Goal: Task Accomplishment & Management: Use online tool/utility

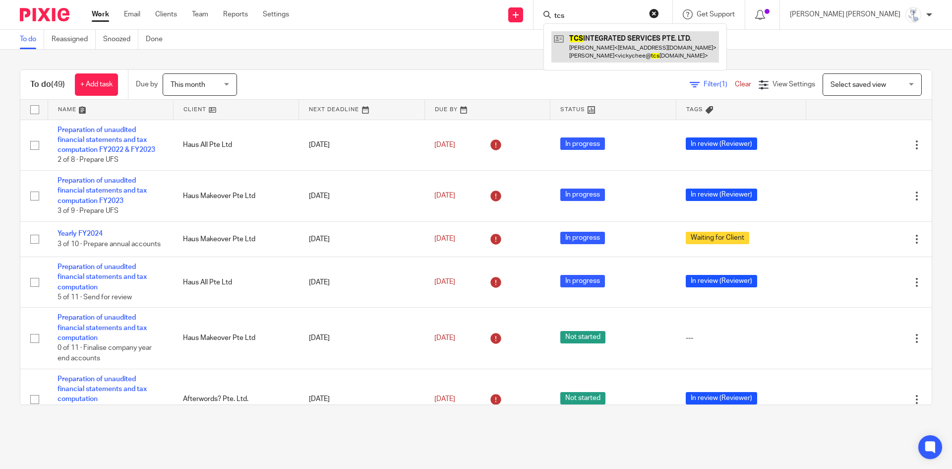
type input "tcs"
click at [698, 55] on link at bounding box center [635, 46] width 168 height 31
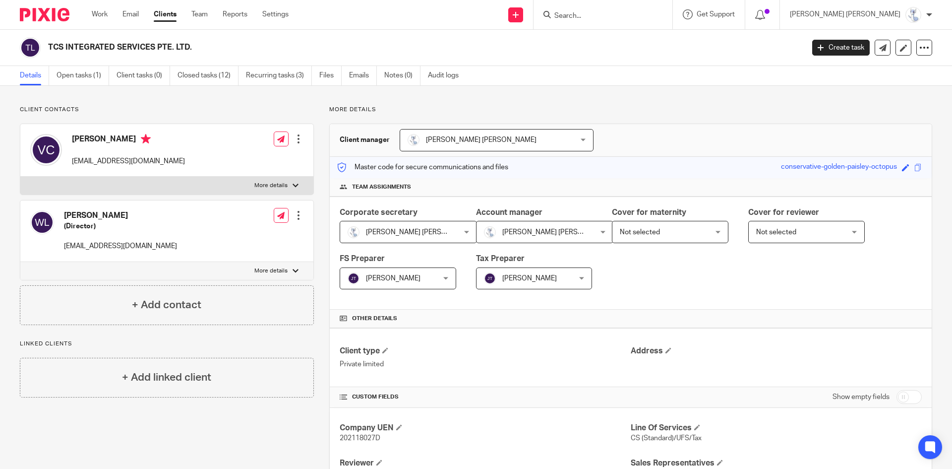
click at [661, 2] on div at bounding box center [603, 14] width 139 height 29
click at [659, 10] on form at bounding box center [606, 14] width 106 height 12
click at [643, 19] on input "Search" at bounding box center [597, 16] width 89 height 9
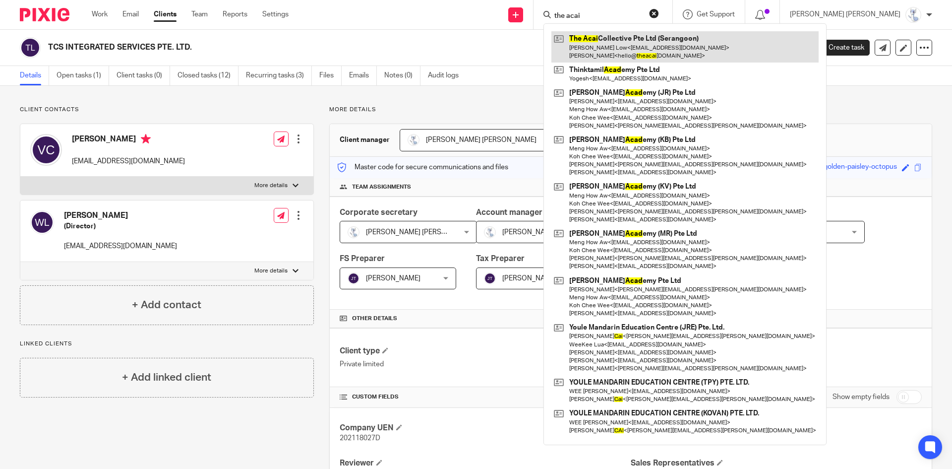
type input "the acai"
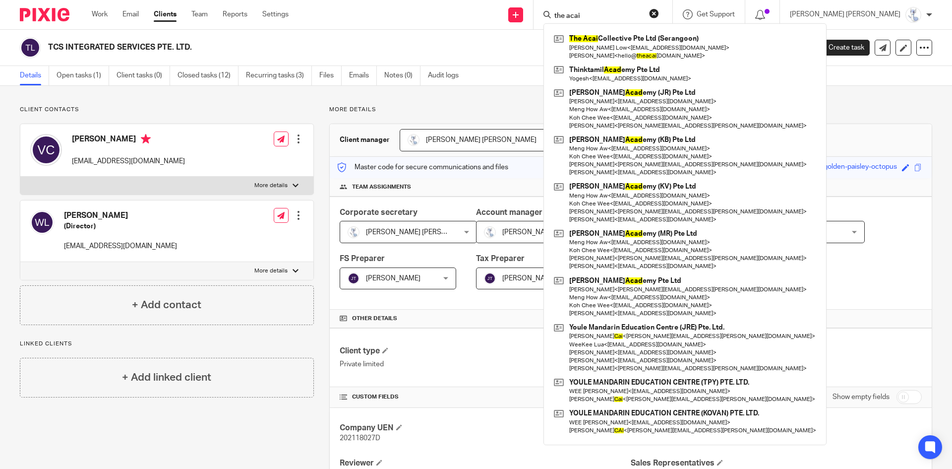
click at [659, 13] on form "the acai" at bounding box center [606, 14] width 106 height 12
click at [659, 13] on button "reset" at bounding box center [654, 13] width 10 height 10
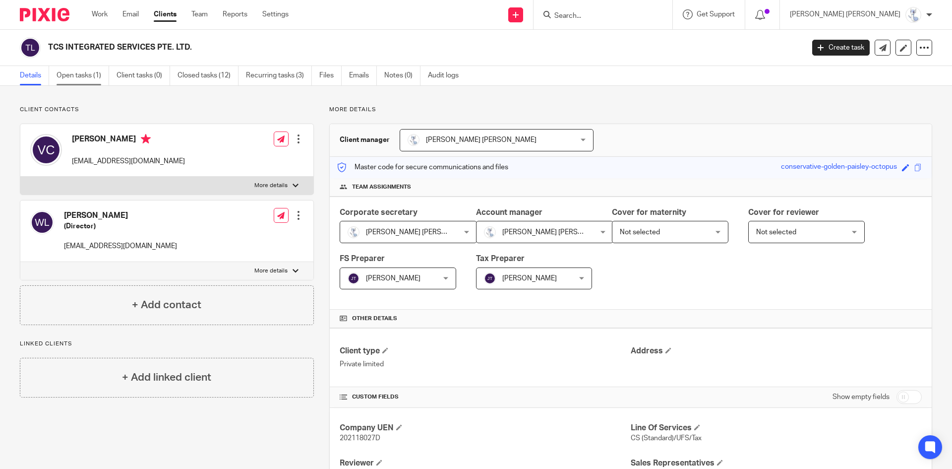
click at [87, 66] on link "Open tasks (1)" at bounding box center [83, 75] width 53 height 19
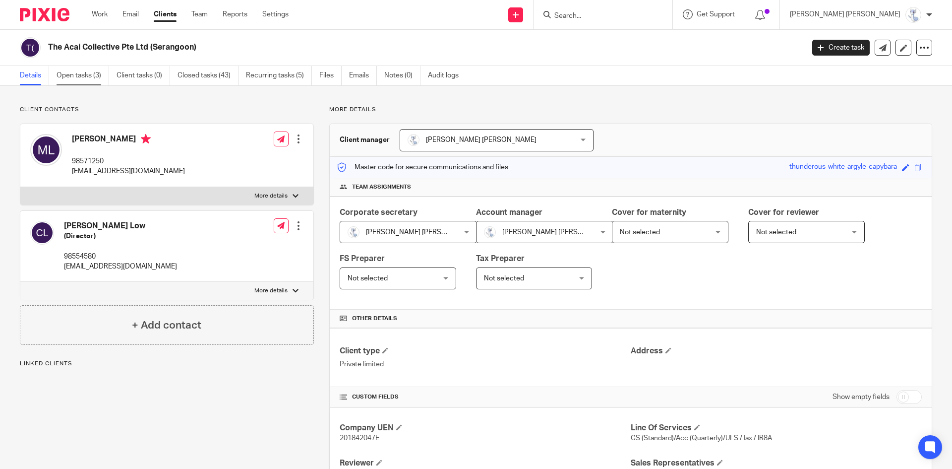
click at [88, 75] on link "Open tasks (3)" at bounding box center [83, 75] width 53 height 19
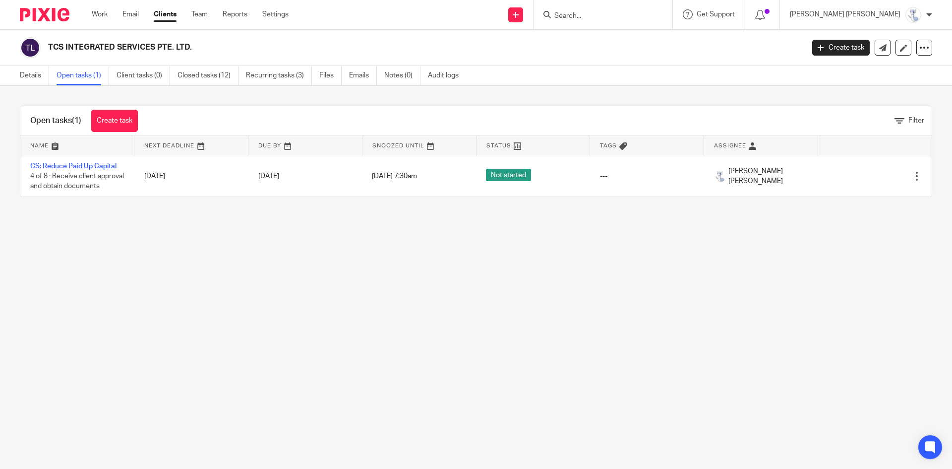
click at [68, 168] on link "CS: Reduce Paid Up Capital" at bounding box center [73, 166] width 86 height 7
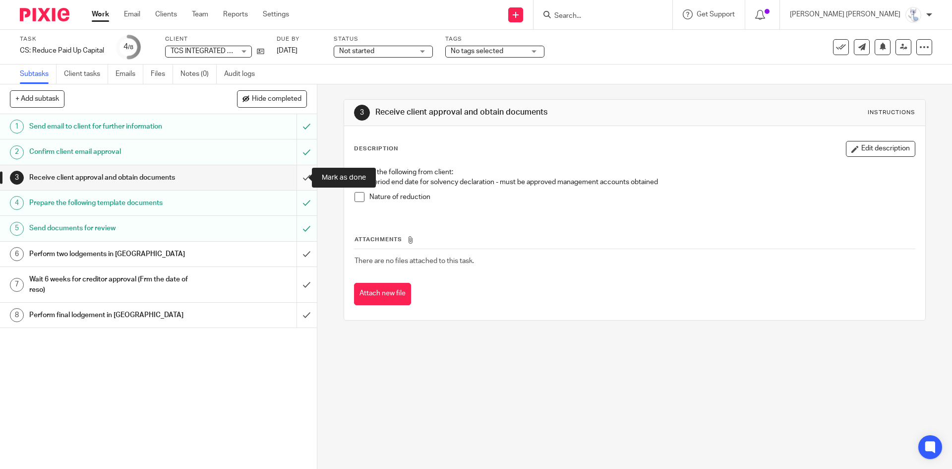
click at [294, 180] on input "submit" at bounding box center [158, 177] width 317 height 25
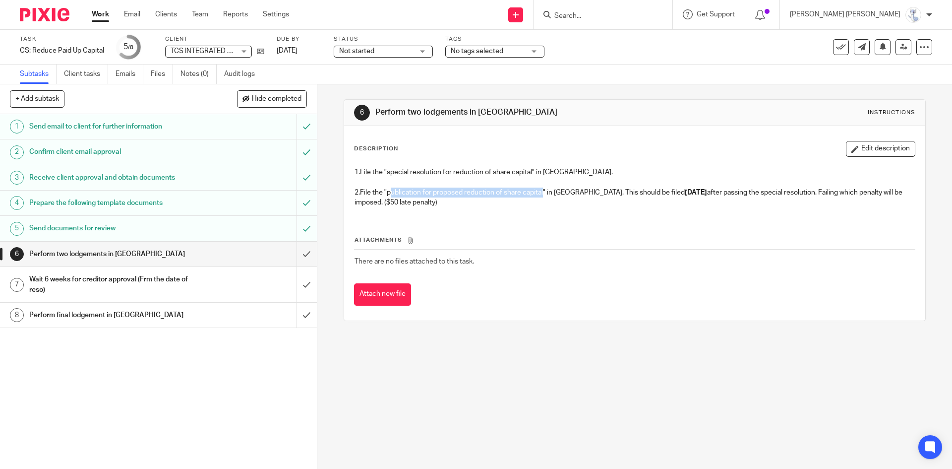
drag, startPoint x: 386, startPoint y: 193, endPoint x: 542, endPoint y: 188, distance: 155.8
click at [542, 188] on p "2.File the "publication for proposed reduction of share capital" in [GEOGRAPHIC…" at bounding box center [635, 197] width 560 height 20
click at [100, 279] on h1 "Wait 6 weeks for creditor approval (Frm the date of reso)" at bounding box center [115, 284] width 172 height 25
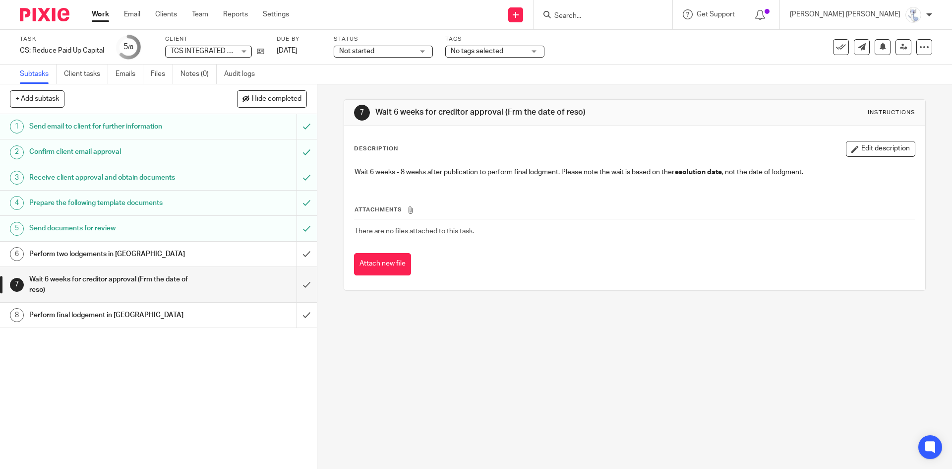
click at [146, 310] on h1 "Perform final lodgement in [GEOGRAPHIC_DATA]" at bounding box center [115, 314] width 172 height 15
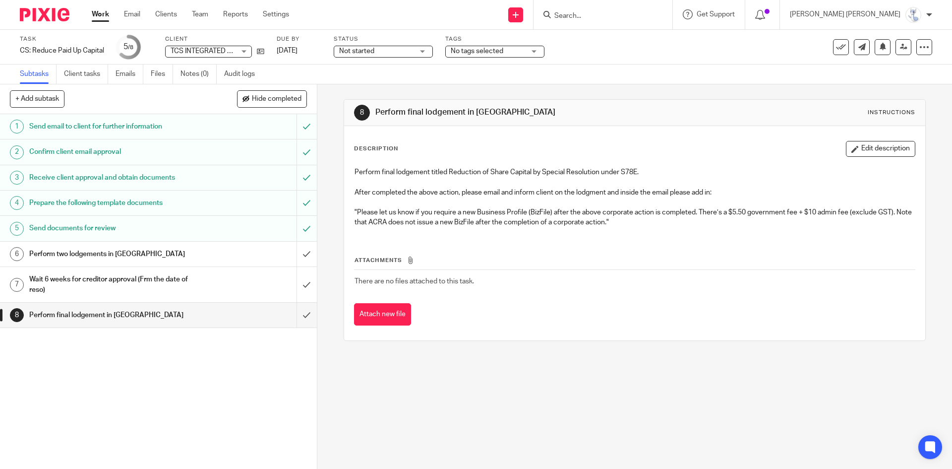
click at [142, 290] on h1 "Wait 6 weeks for creditor approval (Frm the date of reso)" at bounding box center [115, 284] width 172 height 25
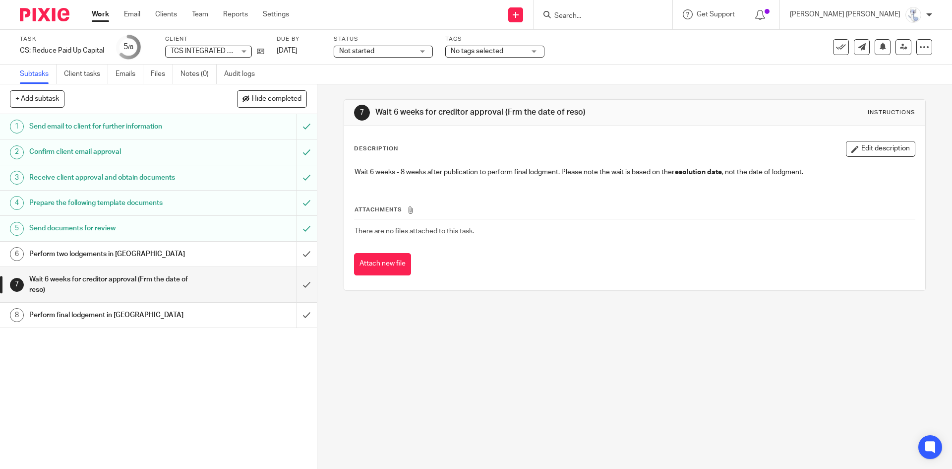
click at [153, 313] on h1 "Perform final lodgement in [GEOGRAPHIC_DATA]" at bounding box center [115, 314] width 172 height 15
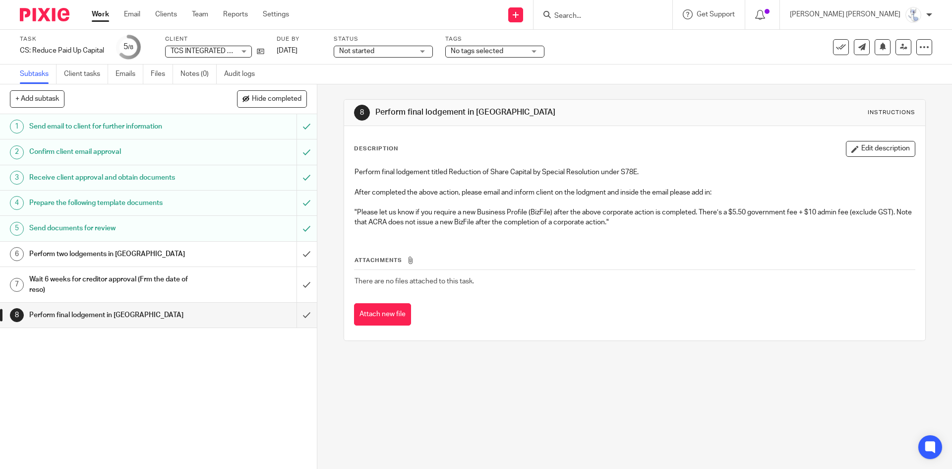
click at [138, 255] on h1 "Perform two lodgements in [GEOGRAPHIC_DATA]" at bounding box center [115, 253] width 172 height 15
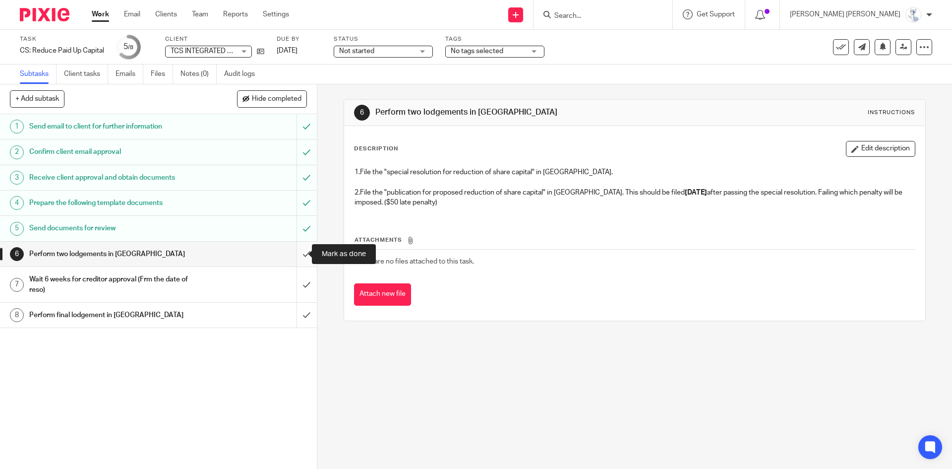
click at [301, 250] on input "submit" at bounding box center [158, 253] width 317 height 25
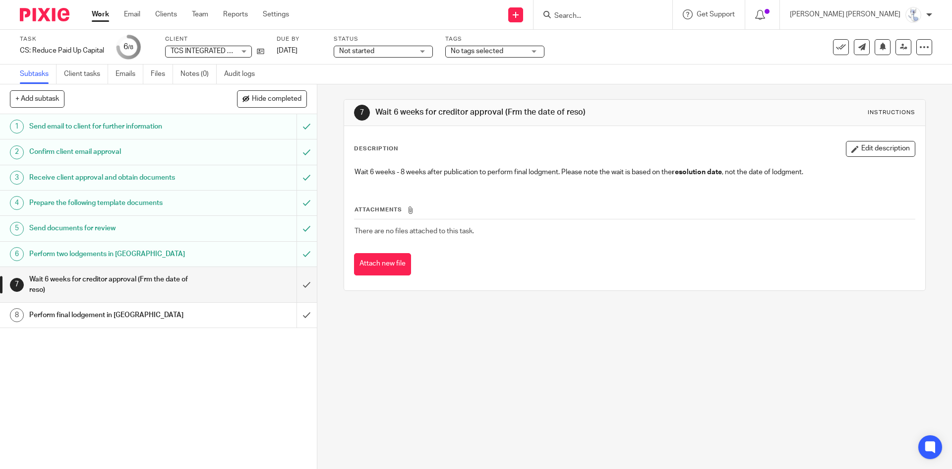
click at [178, 310] on h1 "Perform final lodgement in [GEOGRAPHIC_DATA]" at bounding box center [115, 314] width 172 height 15
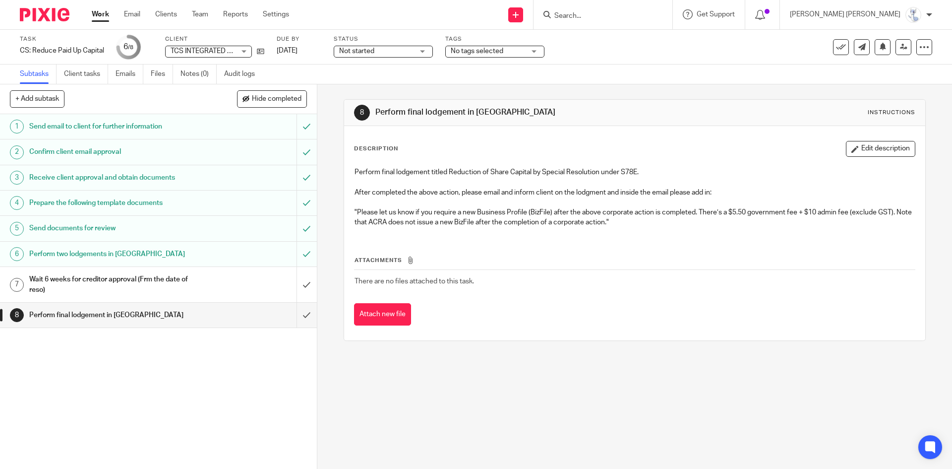
click at [223, 130] on div "Send email to client for further information" at bounding box center [157, 126] width 257 height 15
